Goal: Complete application form

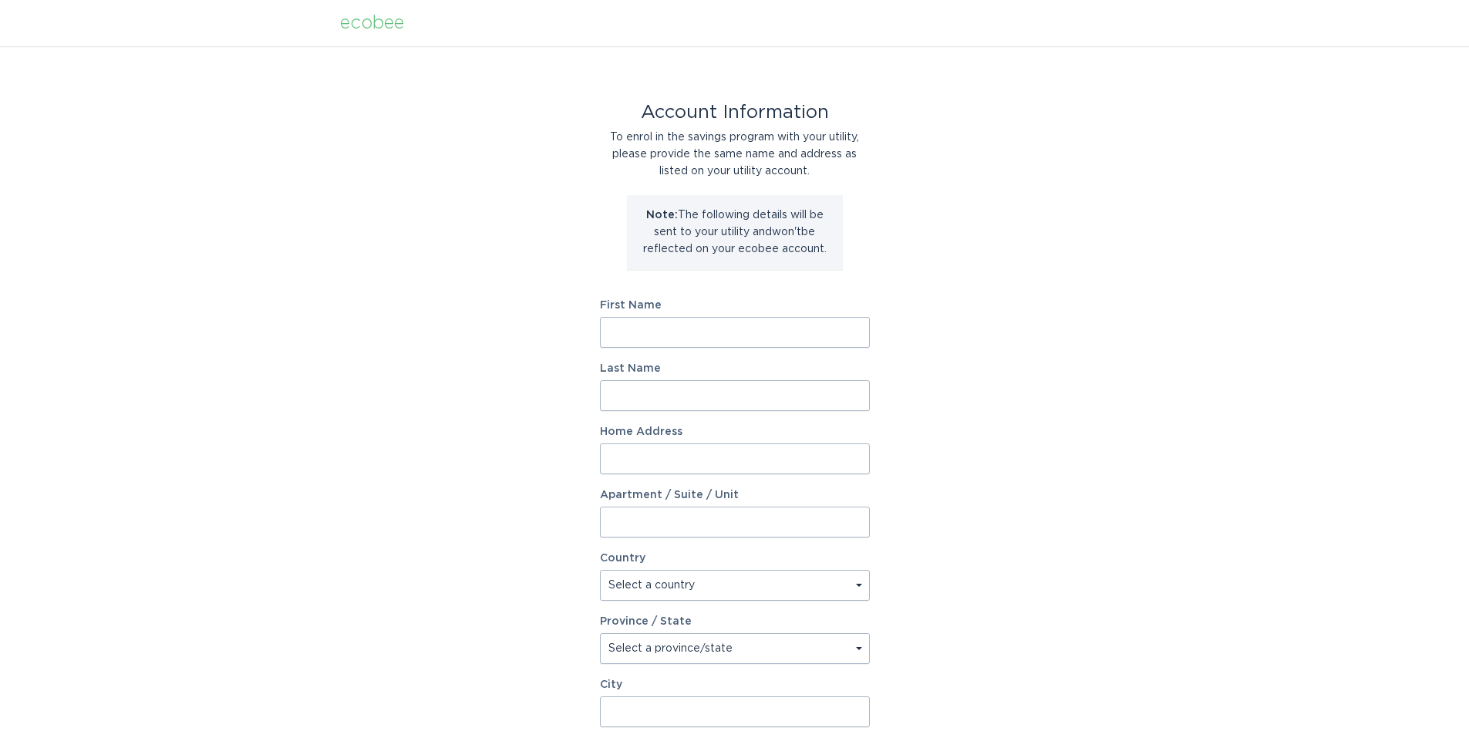
click at [732, 336] on input "First Name" at bounding box center [735, 332] width 270 height 31
type input "Coeden"
type input "llc"
click at [679, 460] on input "715" at bounding box center [735, 458] width 270 height 31
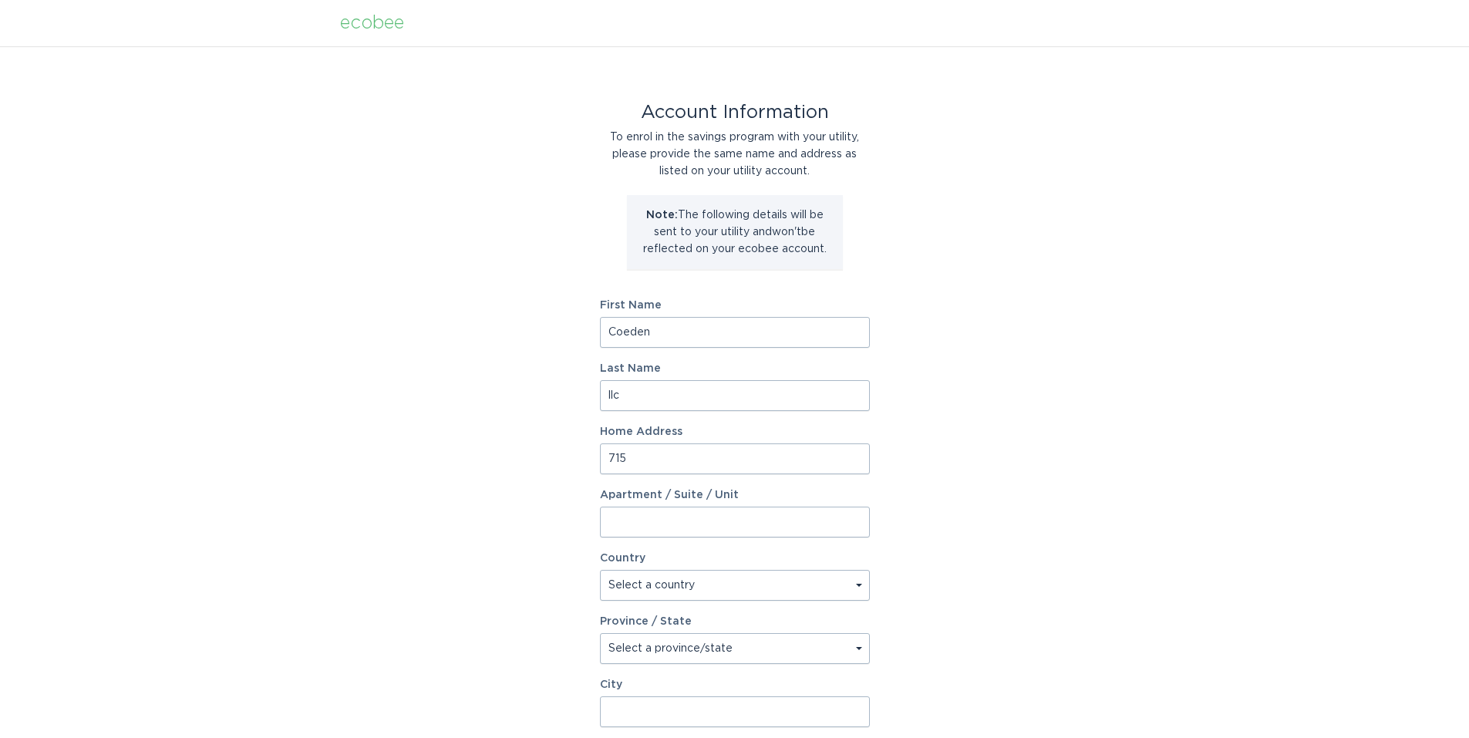
type input "715 [GEOGRAPHIC_DATA][US_STATE]"
click at [682, 584] on select "Select a country [GEOGRAPHIC_DATA] [GEOGRAPHIC_DATA]" at bounding box center [735, 585] width 270 height 31
select select "US"
click at [600, 570] on select "Select a country [GEOGRAPHIC_DATA] [GEOGRAPHIC_DATA]" at bounding box center [735, 585] width 270 height 31
click at [675, 647] on select "Select a province/state [US_STATE] [US_STATE] [US_STATE] [US_STATE] [US_STATE] …" at bounding box center [735, 648] width 270 height 31
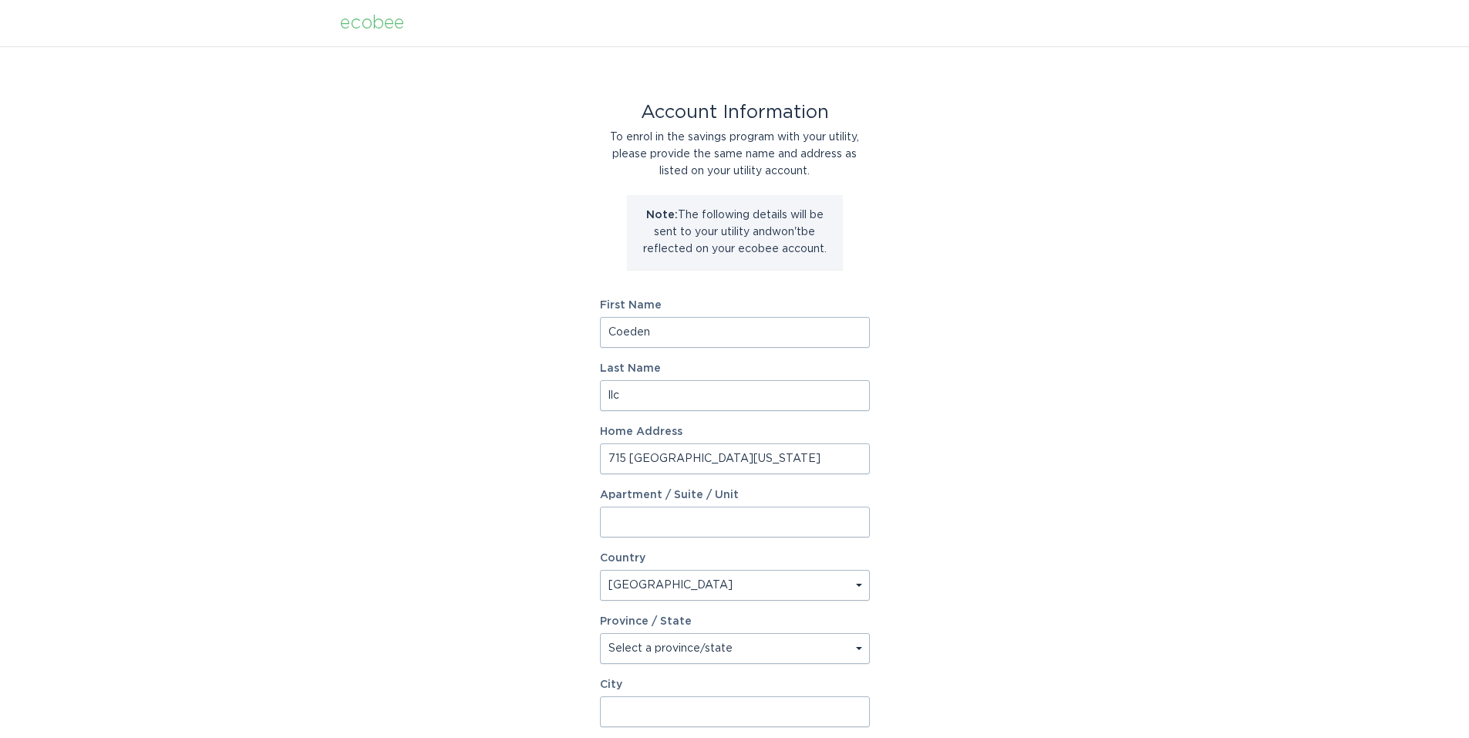
select select "IN"
click at [600, 633] on select "Select a province/state [US_STATE] [US_STATE] [US_STATE] [US_STATE] [US_STATE] …" at bounding box center [735, 648] width 270 height 31
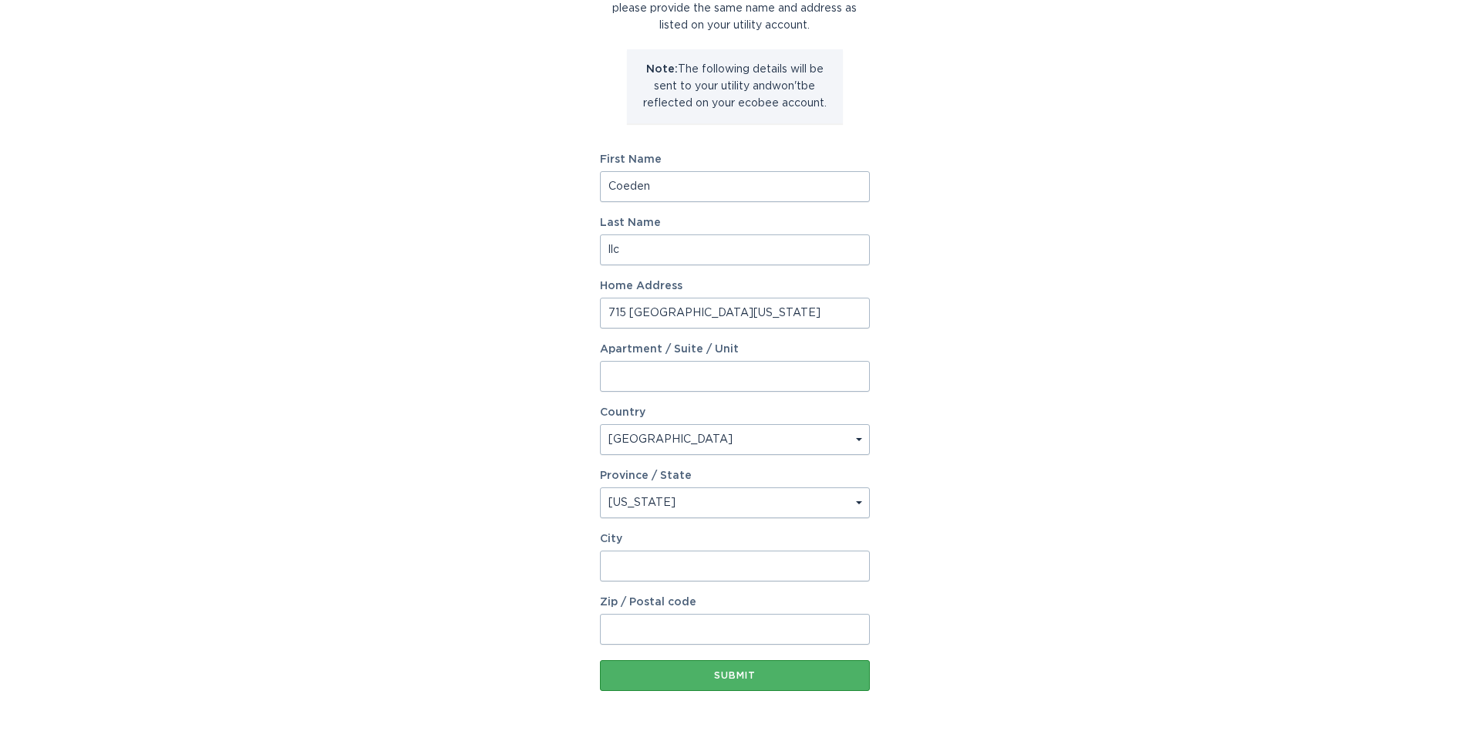
scroll to position [180, 0]
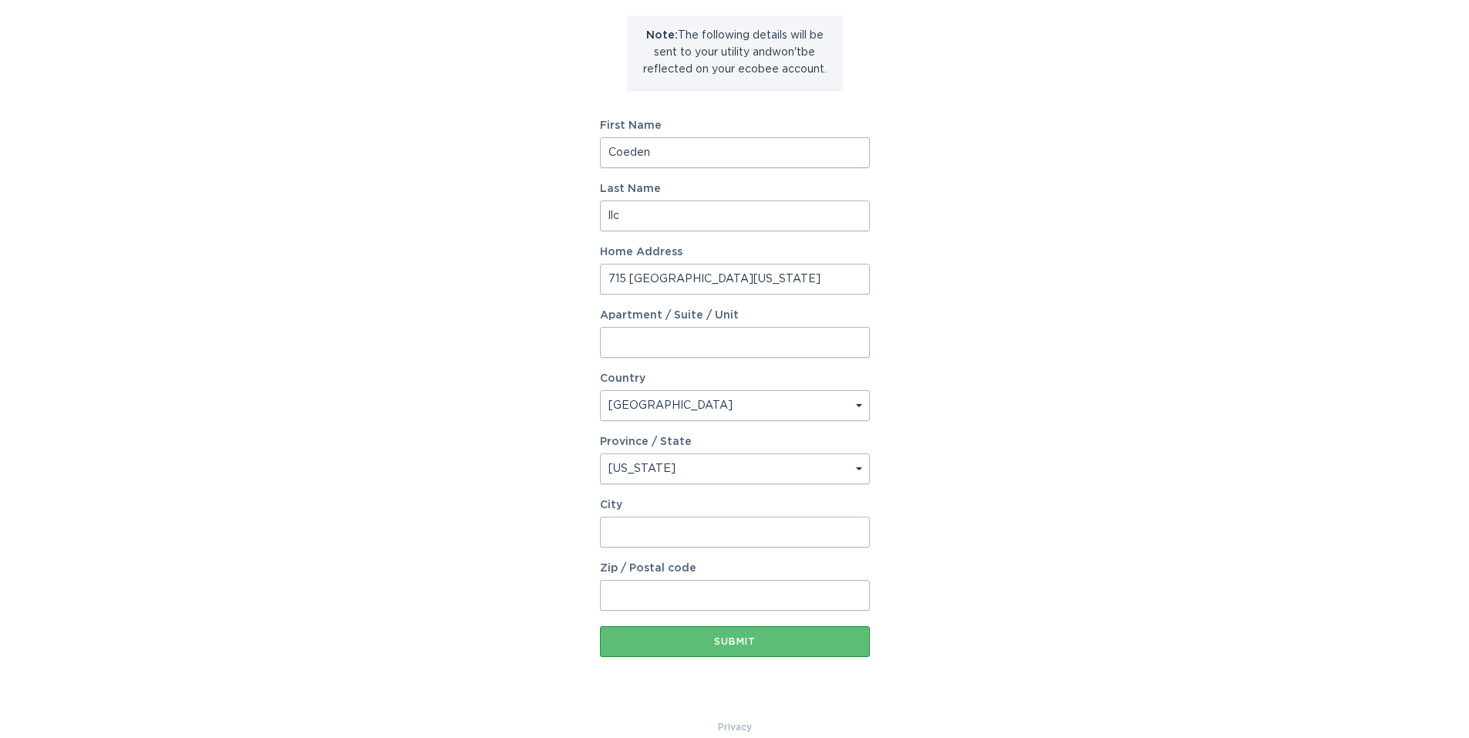
click at [650, 537] on input "City" at bounding box center [735, 532] width 270 height 31
type input "s"
type input "[GEOGRAPHIC_DATA]"
type input "46601"
click at [642, 646] on button "Submit" at bounding box center [735, 641] width 270 height 31
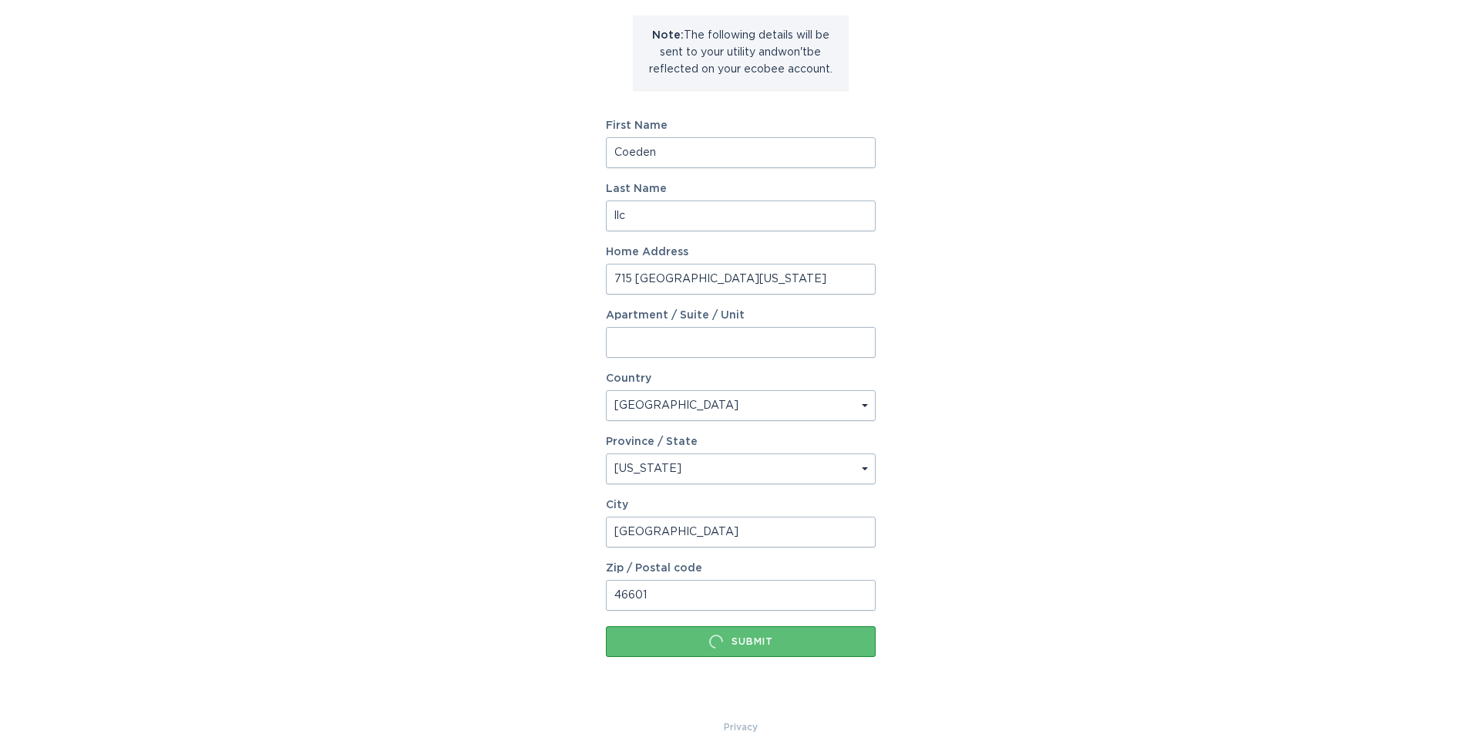
scroll to position [0, 0]
